Goal: Task Accomplishment & Management: Use online tool/utility

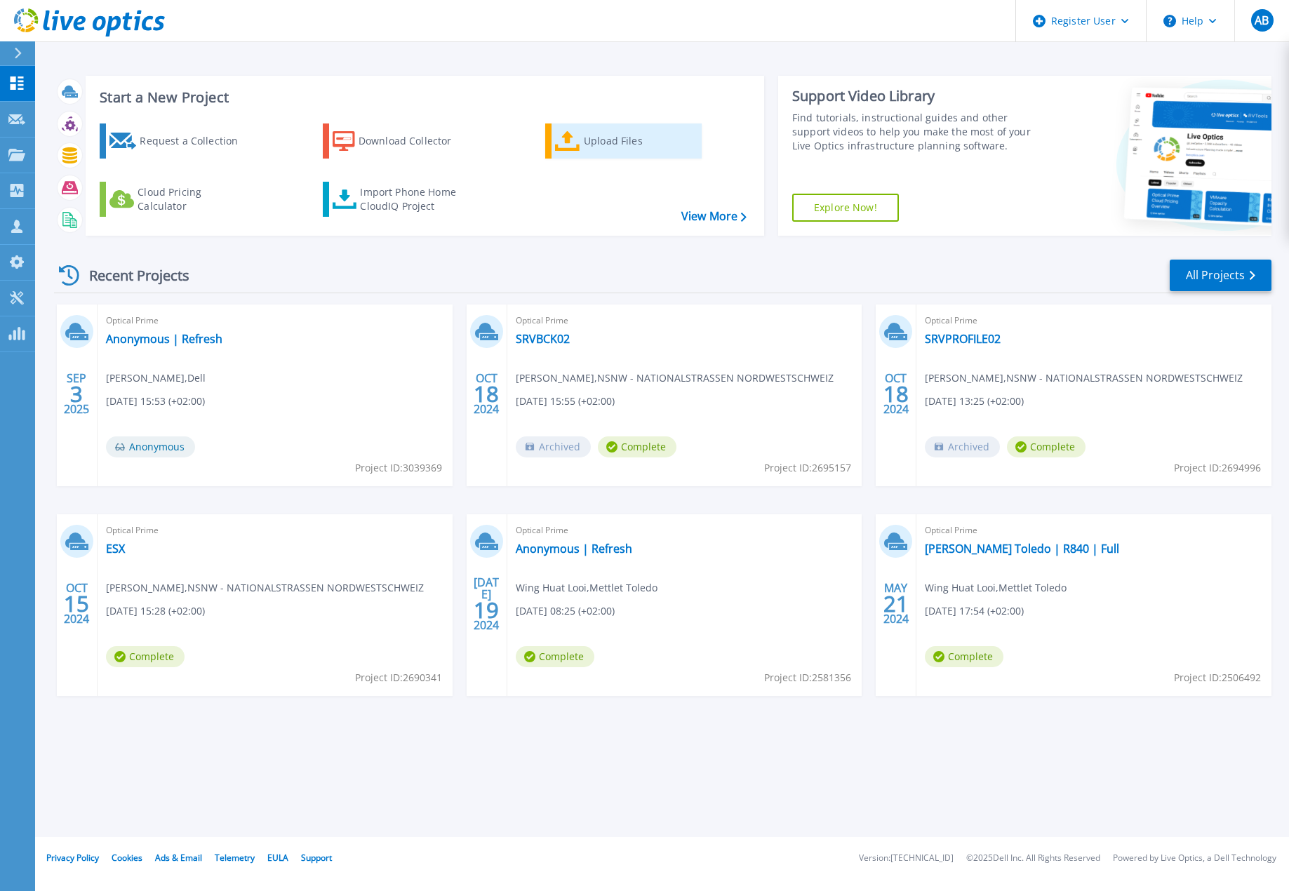
click at [627, 142] on div "Upload Files" at bounding box center [640, 141] width 112 height 28
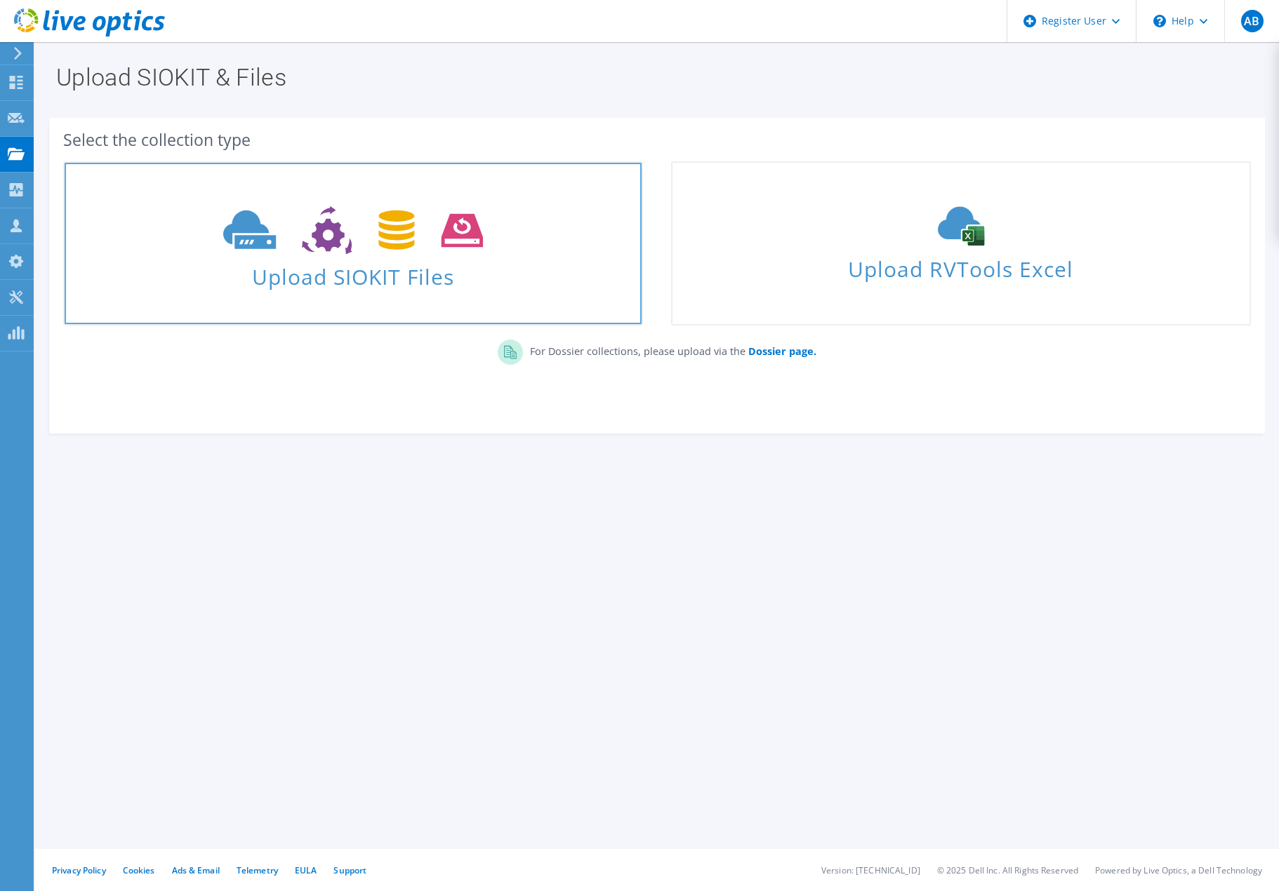
click at [316, 233] on use at bounding box center [352, 230] width 259 height 48
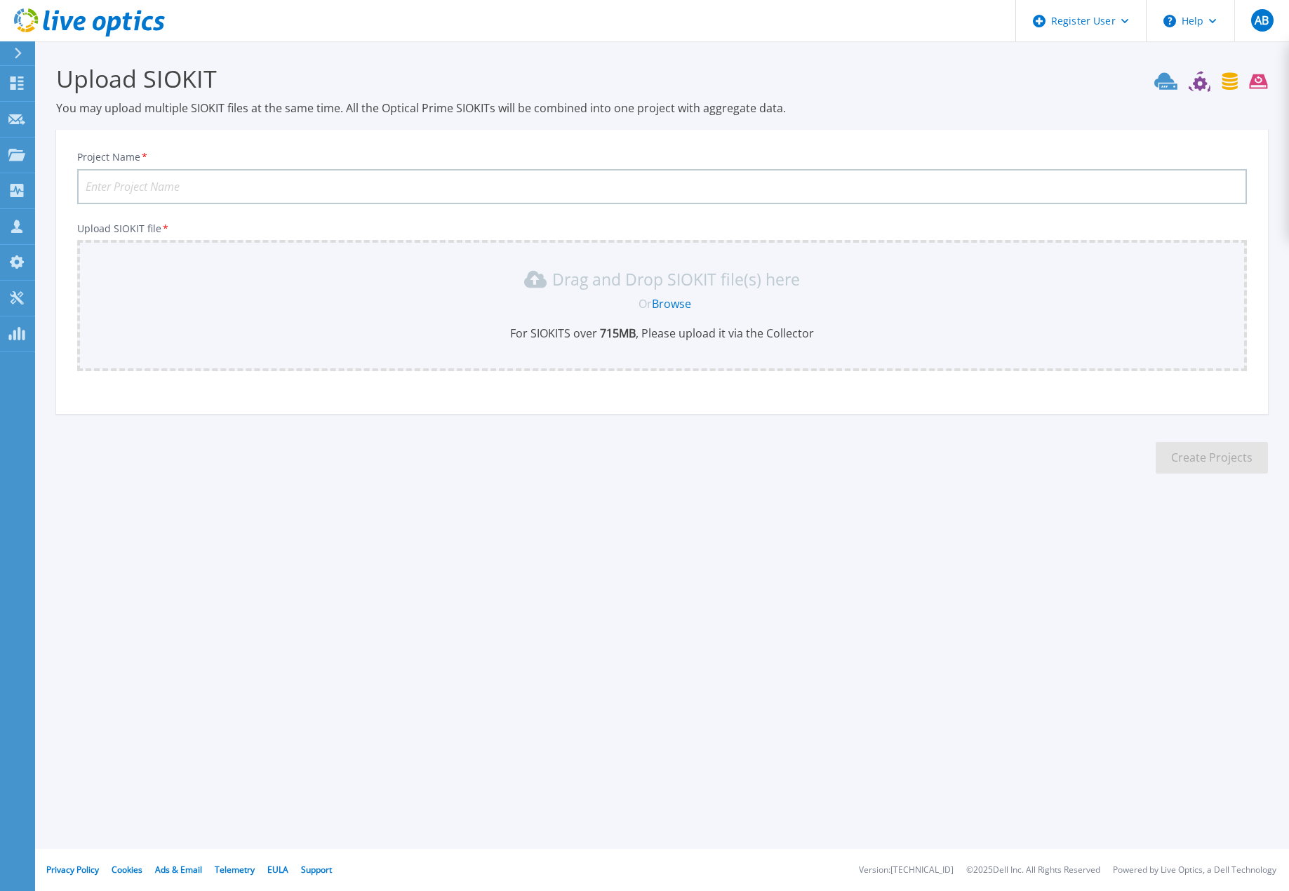
click at [236, 188] on input "Project Name *" at bounding box center [662, 186] width 1170 height 35
type input "FHNW - Optical Prime"
click at [672, 305] on link "Browse" at bounding box center [671, 303] width 39 height 15
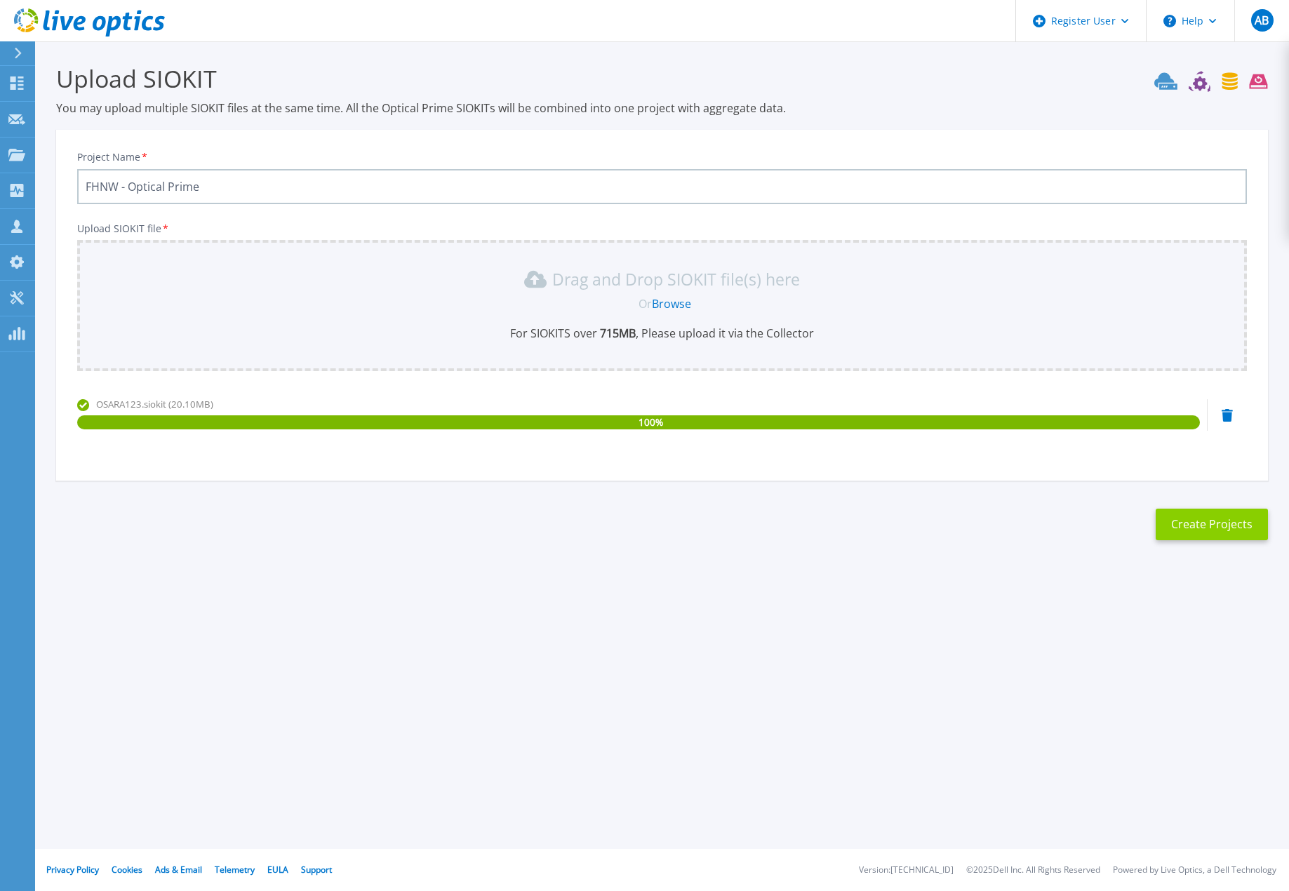
click at [1213, 528] on button "Create Projects" at bounding box center [1212, 525] width 112 height 32
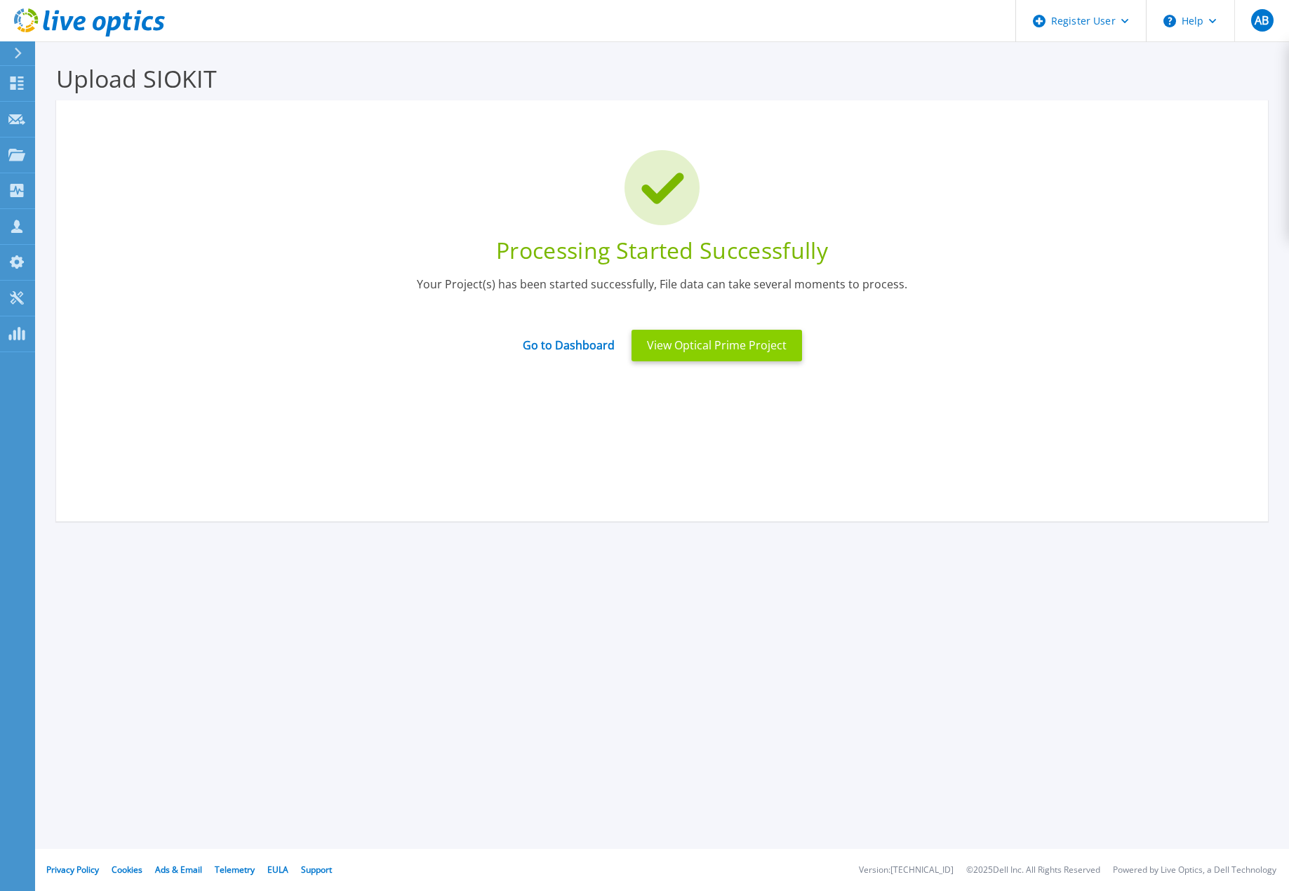
click at [718, 351] on button "View Optical Prime Project" at bounding box center [717, 346] width 171 height 32
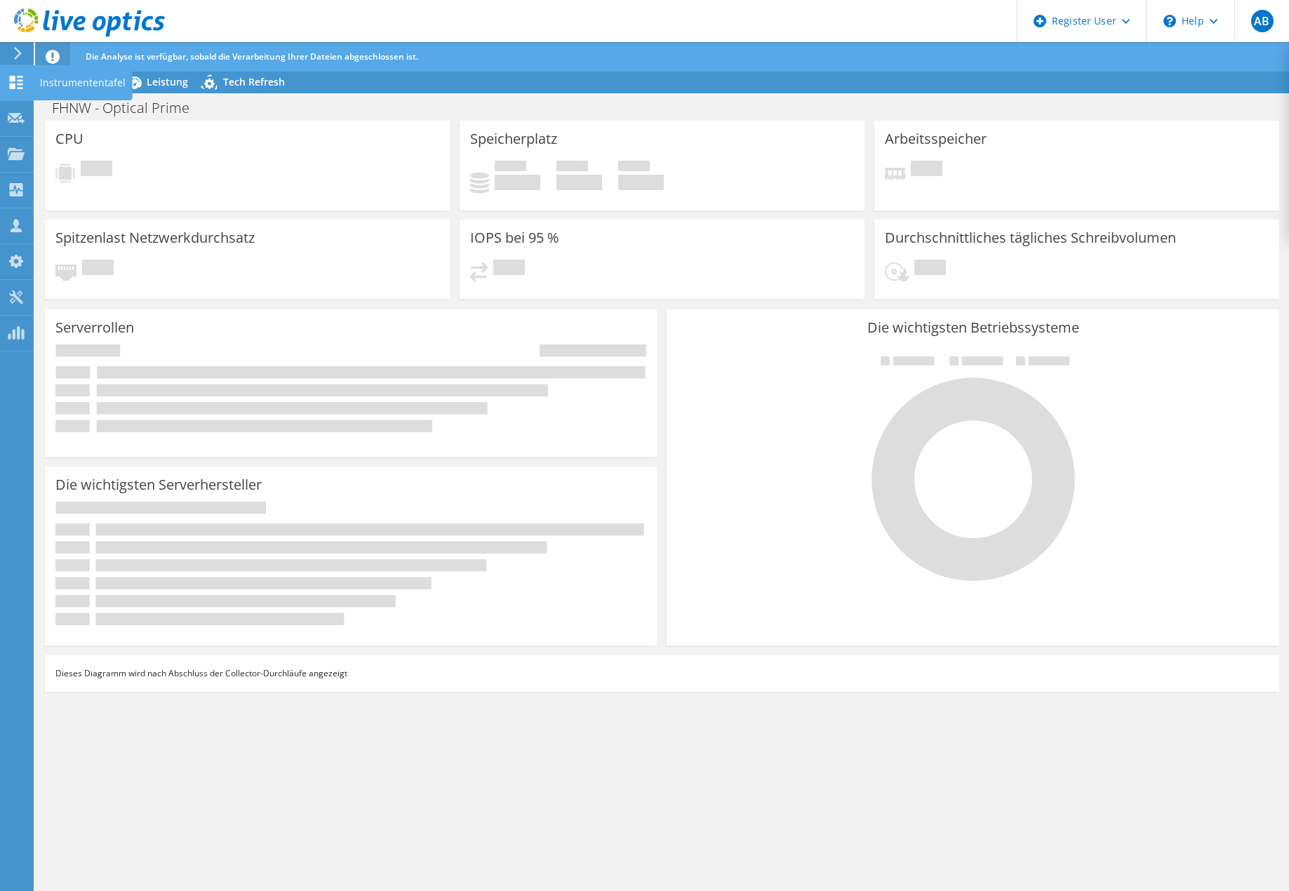
click at [15, 86] on icon at bounding box center [16, 82] width 17 height 13
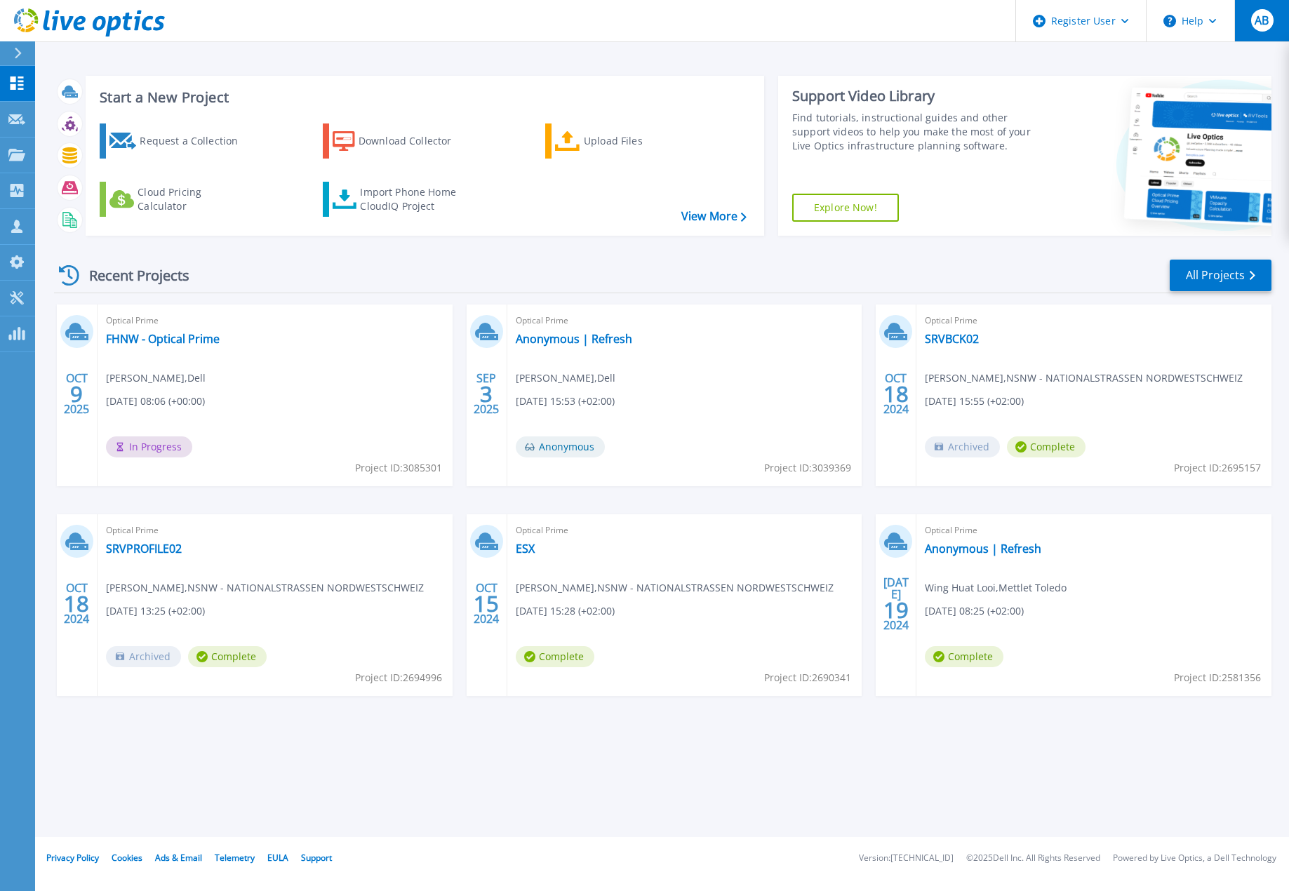
click at [1264, 24] on span "AB" at bounding box center [1262, 20] width 14 height 11
drag, startPoint x: 892, startPoint y: 13, endPoint x: 1041, endPoint y: 26, distance: 149.4
click at [895, 13] on header "Register User Help AB Dell-Benutzer Alain Blattler Alain.Blaettler@dell.com Del…" at bounding box center [644, 21] width 1289 height 42
click at [1119, 17] on div "Register User" at bounding box center [1081, 21] width 130 height 42
click at [916, 32] on header "Register User Register New Partner User Register New User Help AB Dell-Benutzer…" at bounding box center [644, 21] width 1289 height 42
